Goal: Transaction & Acquisition: Purchase product/service

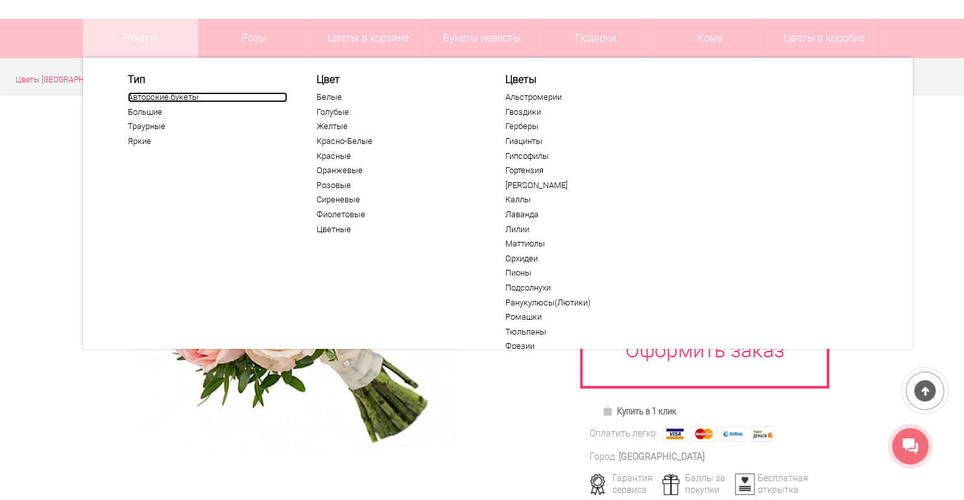
click at [182, 95] on link "Авторские букеты" at bounding box center [208, 97] width 160 height 10
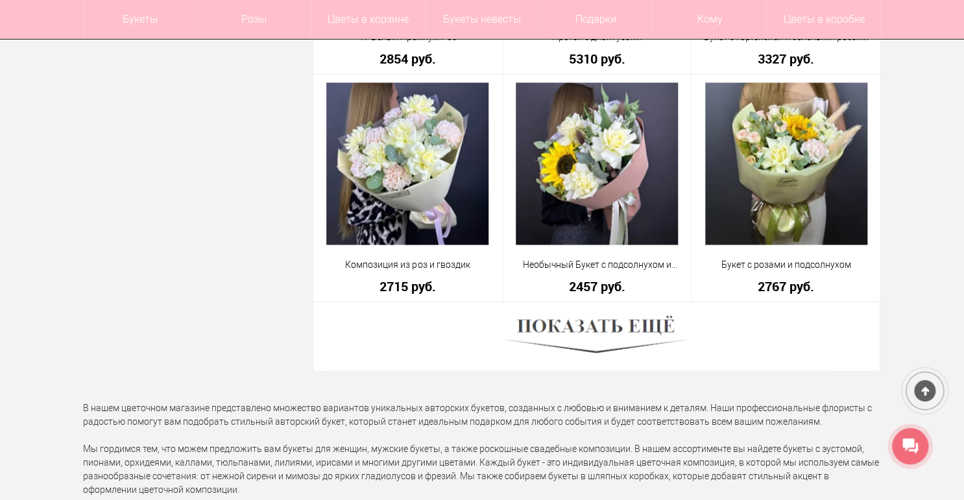
scroll to position [3579, 0]
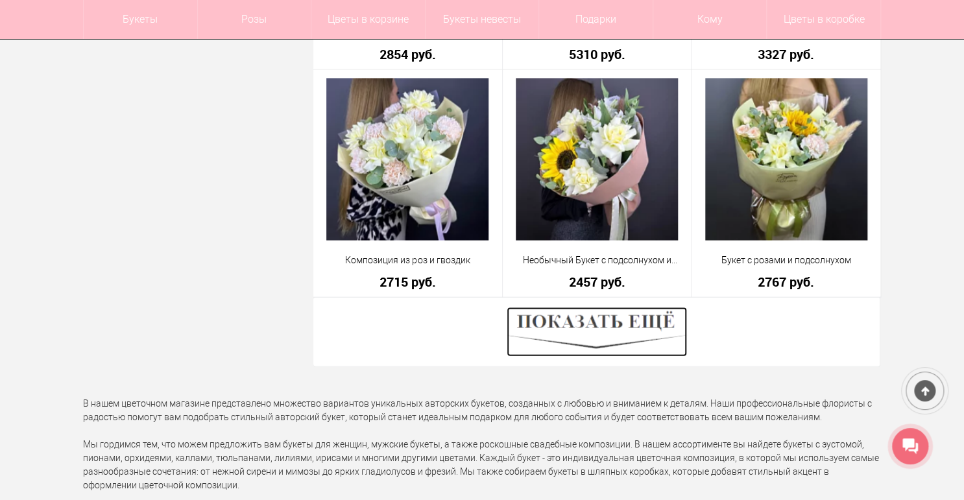
click at [581, 322] on img at bounding box center [596, 331] width 180 height 49
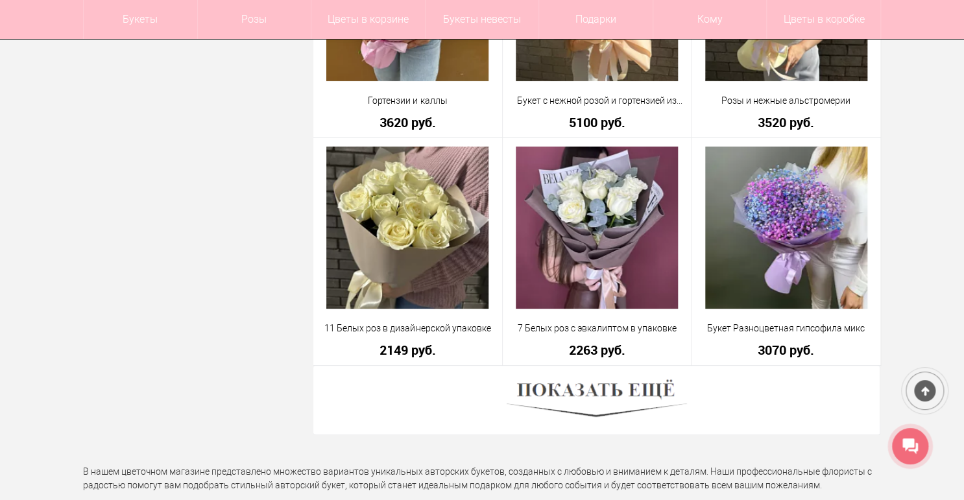
scroll to position [7159, 0]
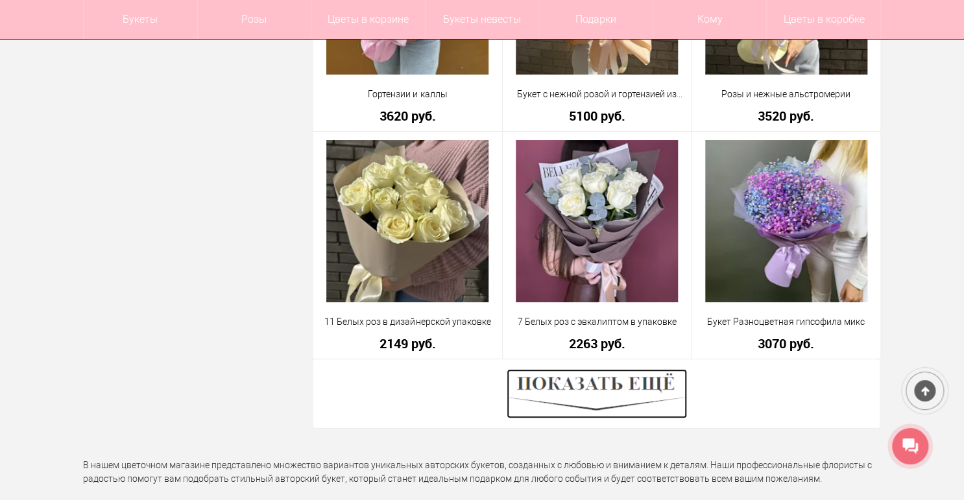
click at [549, 392] on img at bounding box center [596, 393] width 180 height 49
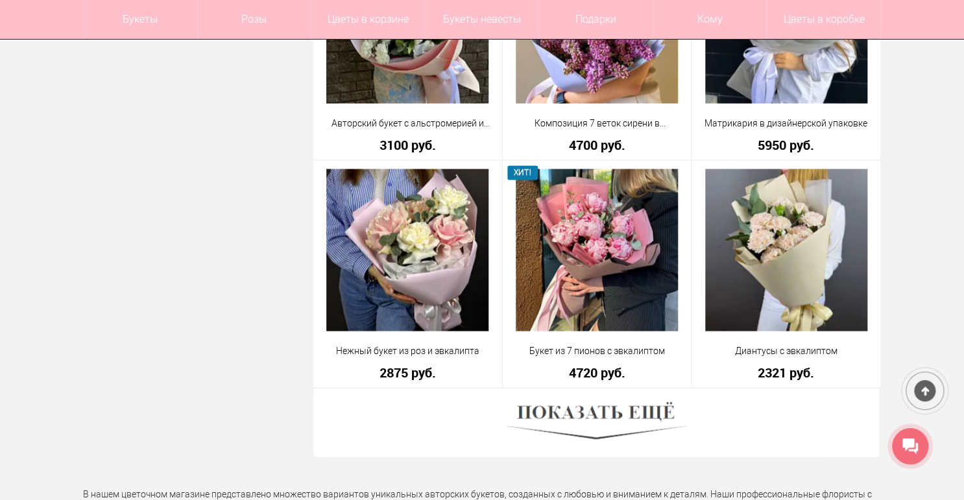
scroll to position [10790, 0]
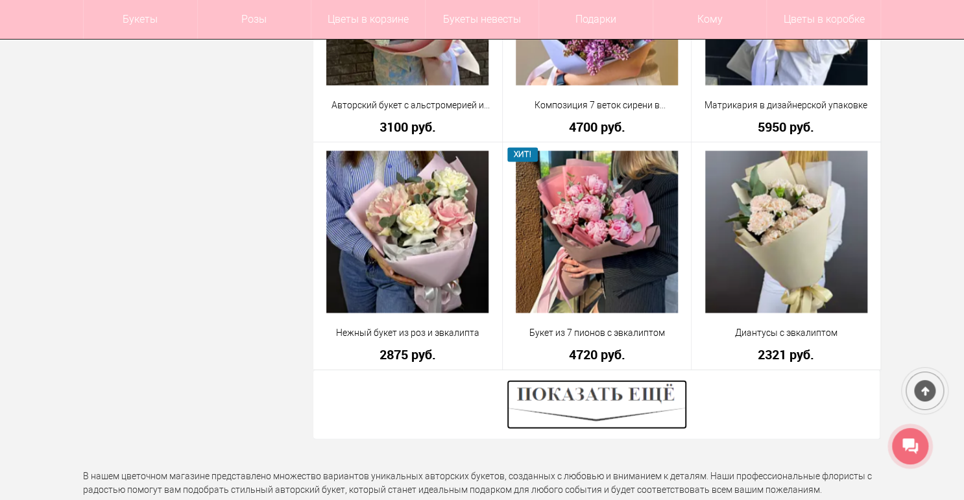
click at [560, 388] on img at bounding box center [596, 403] width 180 height 49
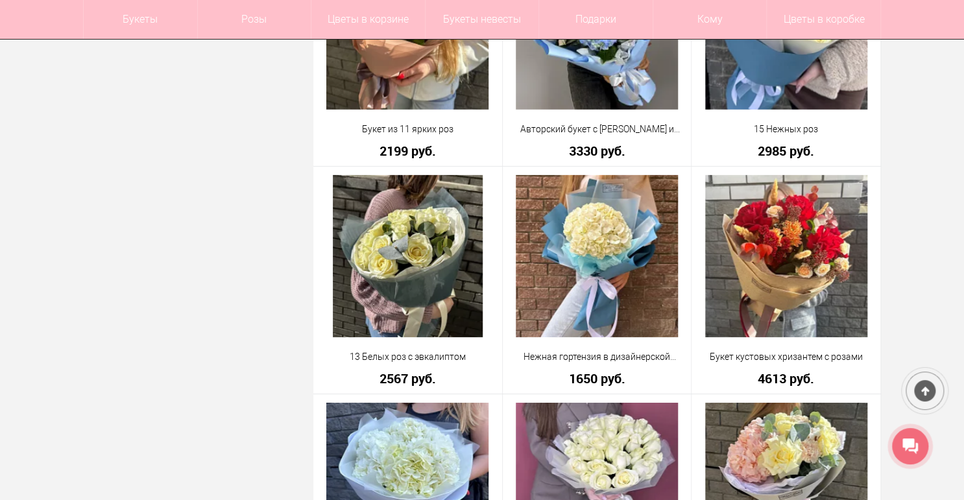
scroll to position [9078, 0]
